Goal: Navigation & Orientation: Understand site structure

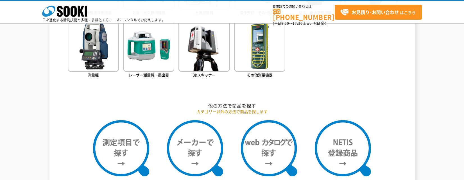
scroll to position [534, 0]
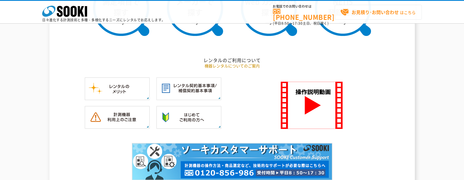
click at [358, 10] on strong "お見積り･お問い合わせ" at bounding box center [375, 12] width 47 height 7
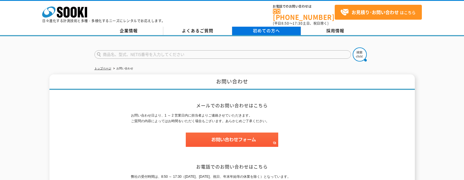
click at [264, 28] on span "初めての方へ" at bounding box center [266, 31] width 27 height 6
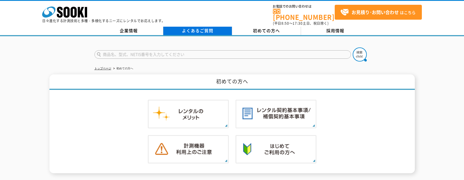
click at [208, 27] on link "よくあるご質問" at bounding box center [197, 31] width 69 height 8
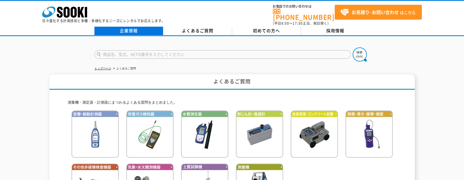
click at [127, 31] on link "企業情報" at bounding box center [129, 31] width 69 height 8
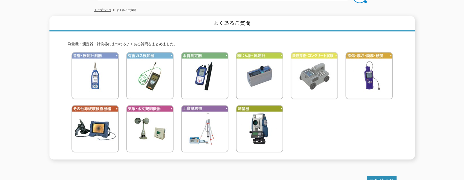
scroll to position [58, 0]
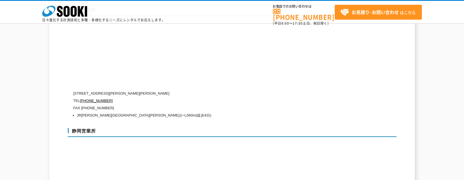
scroll to position [1747, 0]
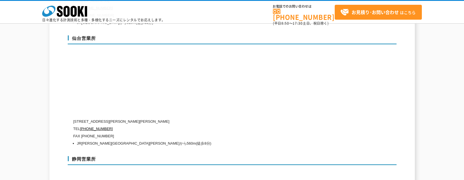
click at [218, 14] on div "株式会社 ソーキ spMenu 日々進化する計測技術と多種・多様化するニーズにレンタルでお応えします。 お電話でのお問い合わせは [PHONE_NUMBER]…" at bounding box center [232, 13] width 464 height 25
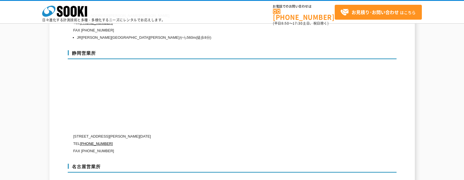
scroll to position [1775, 0]
